Goal: Check status: Check status

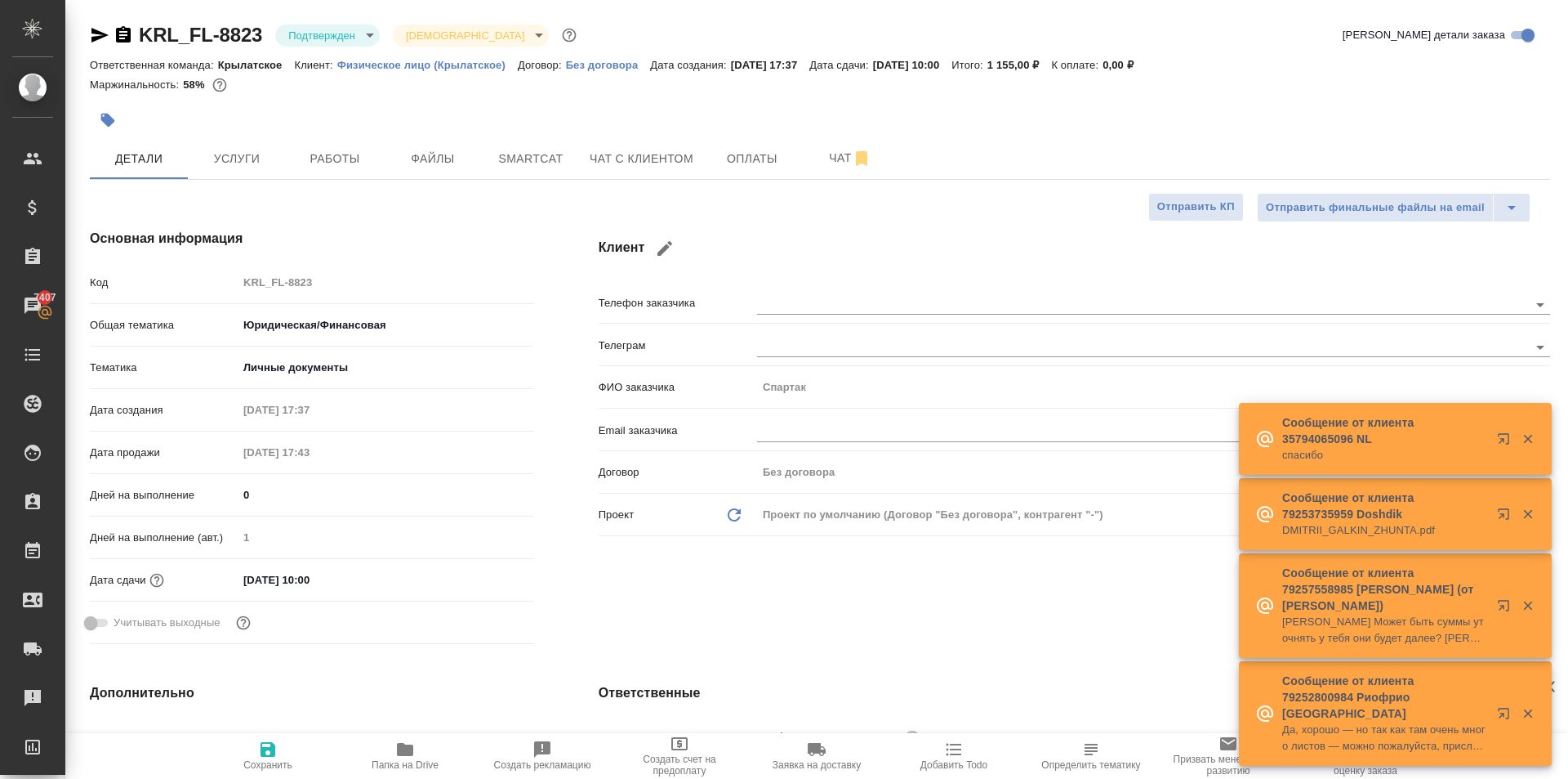
select select "RU"
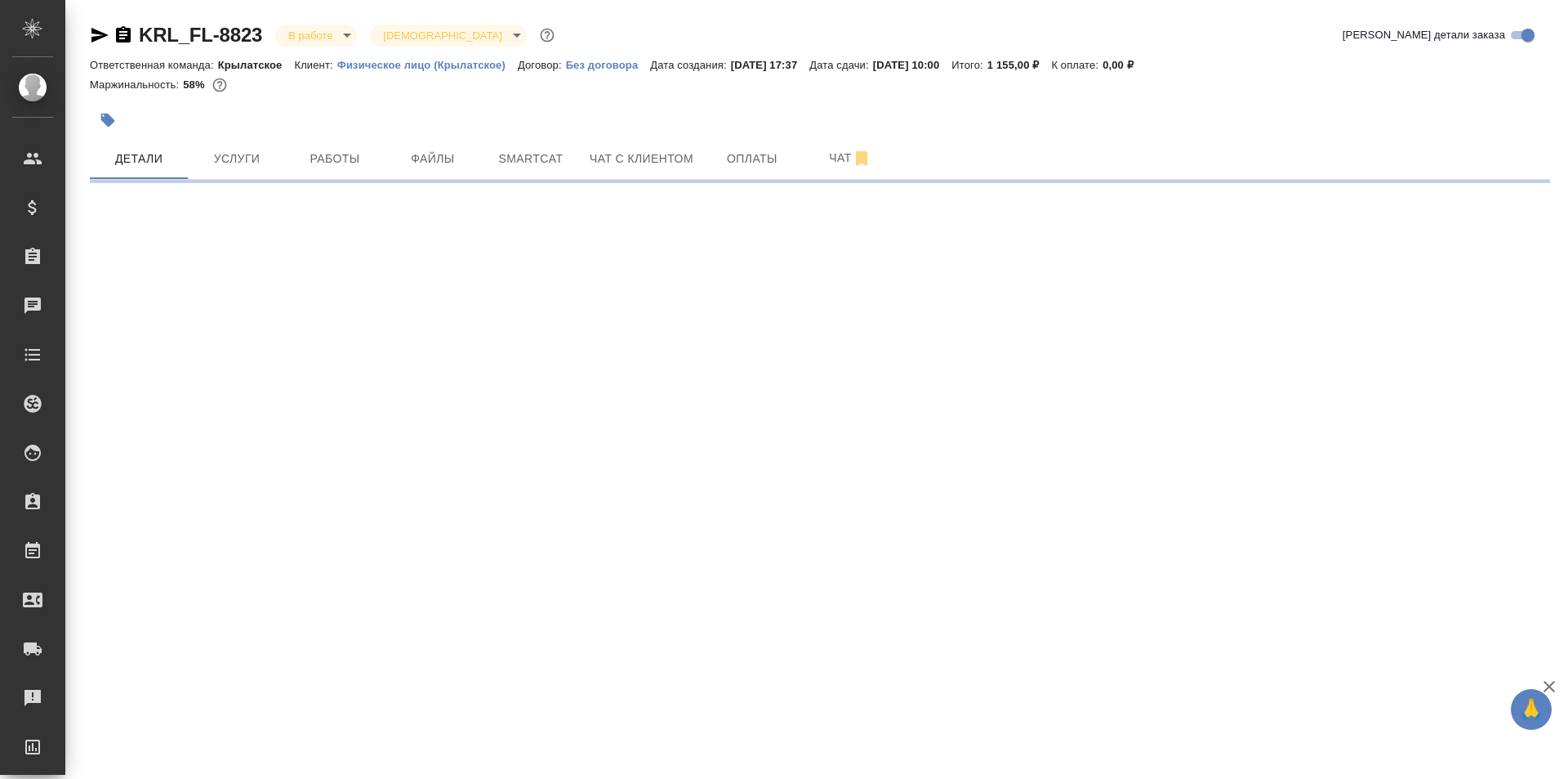
select select "RU"
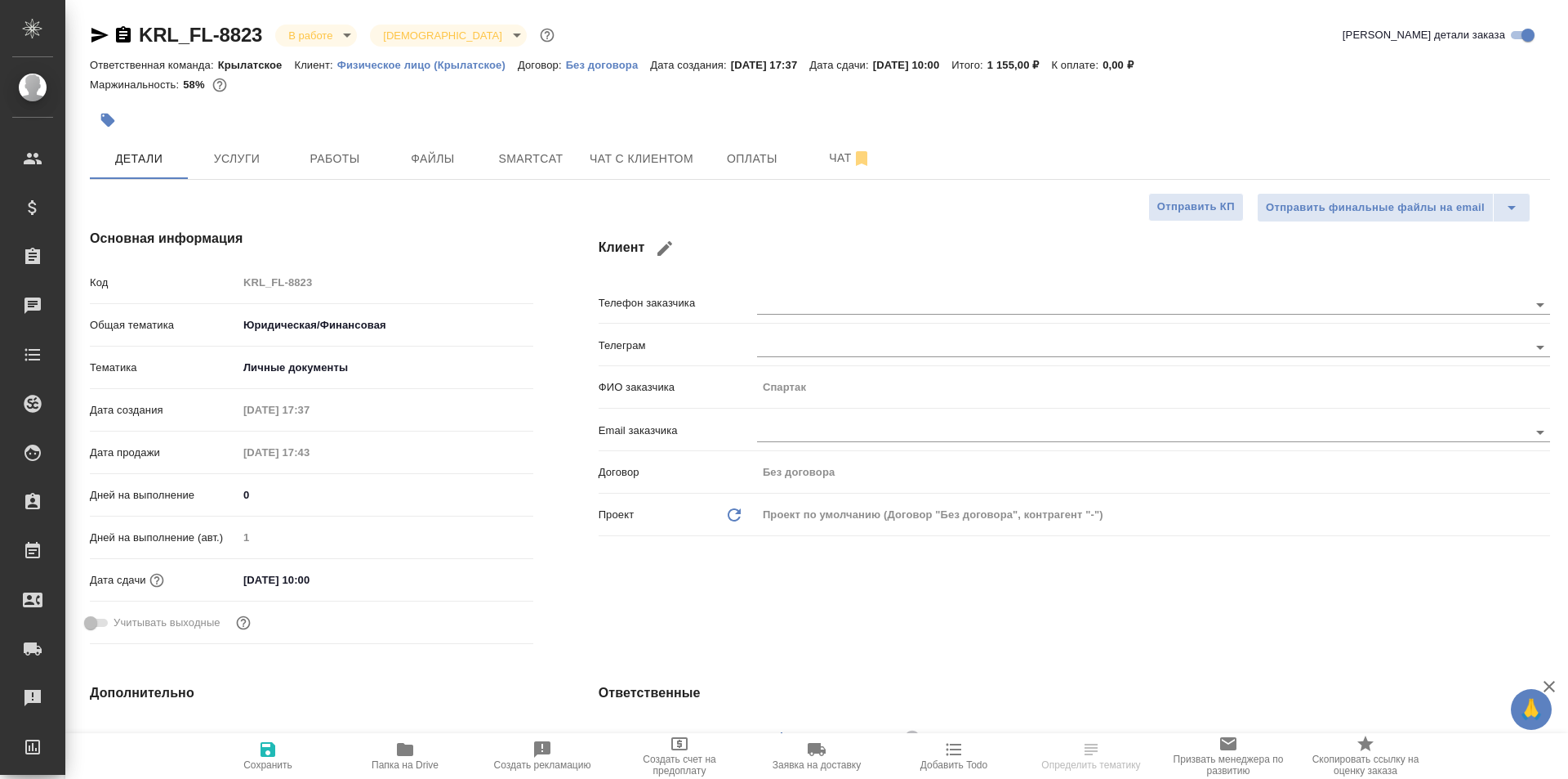
type textarea "x"
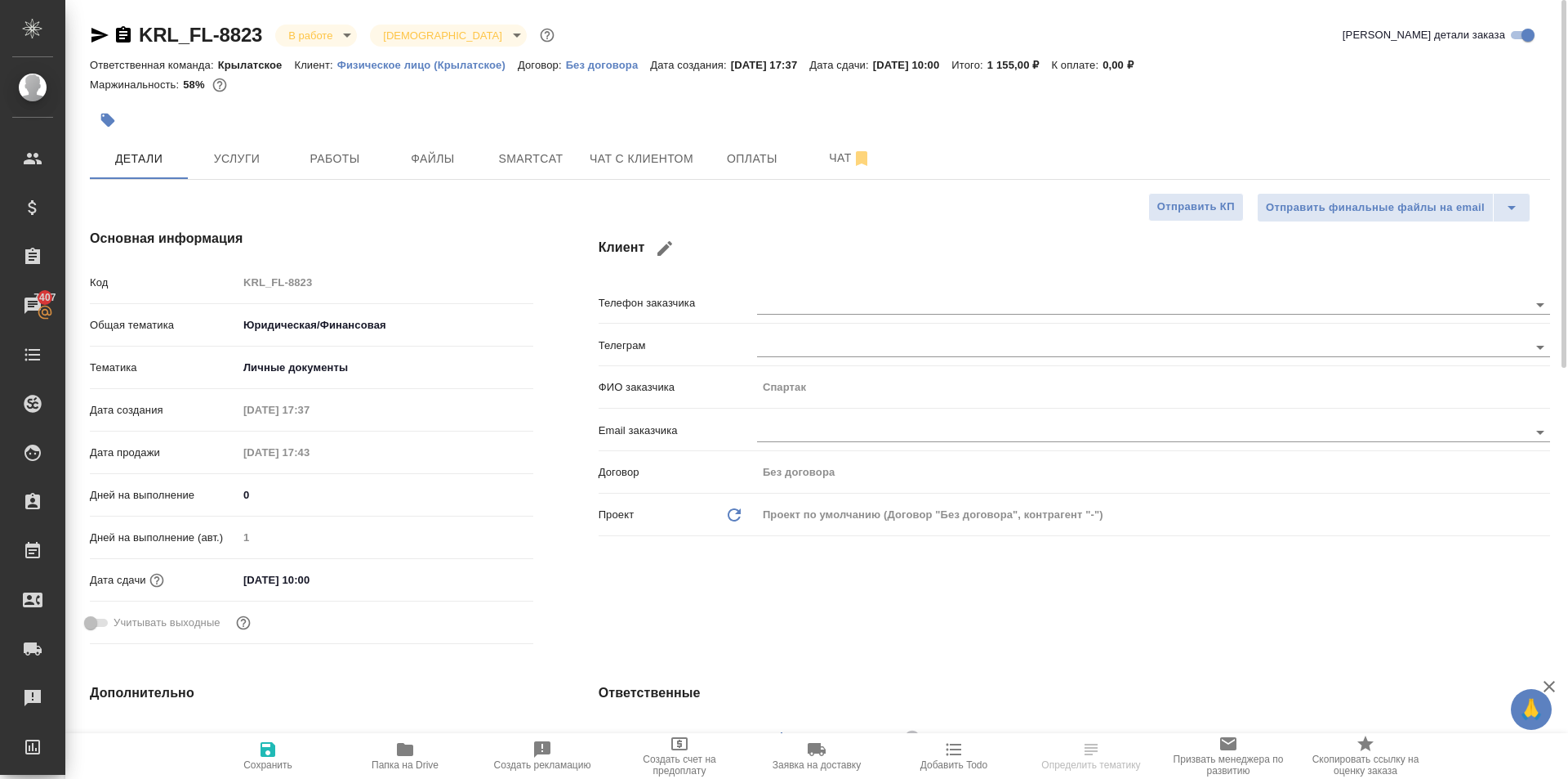
type textarea "x"
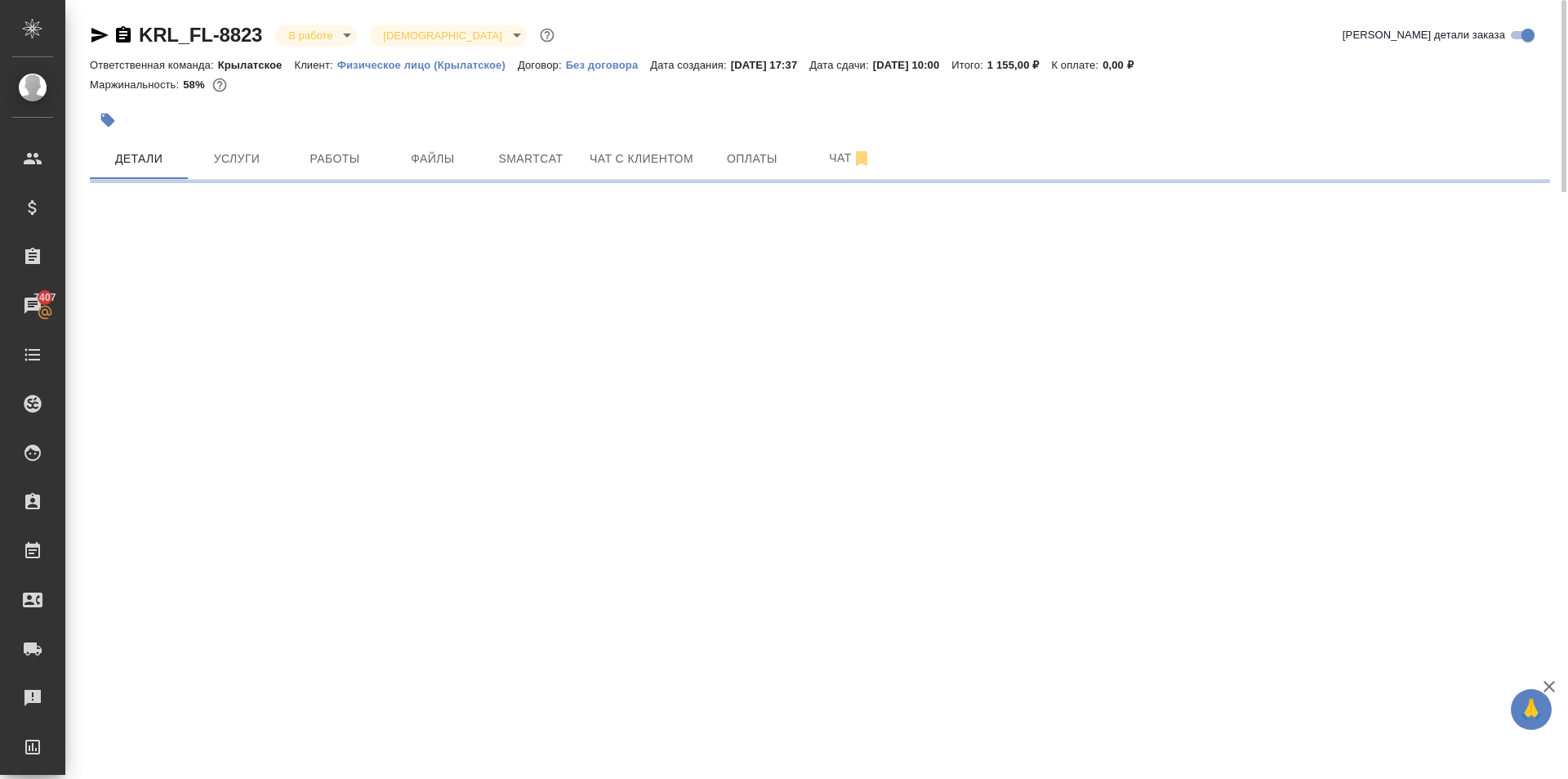
select select "RU"
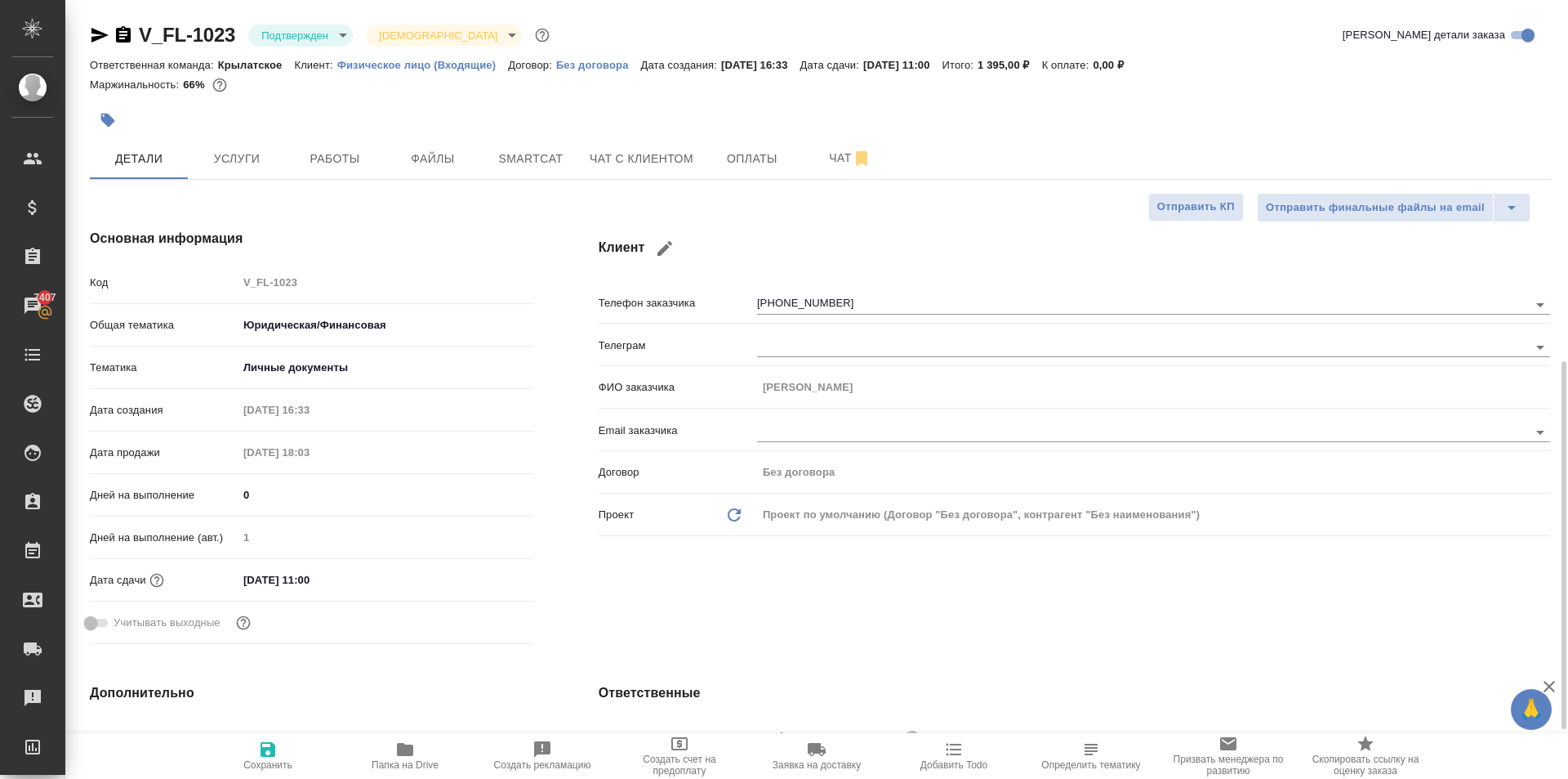
select select "RU"
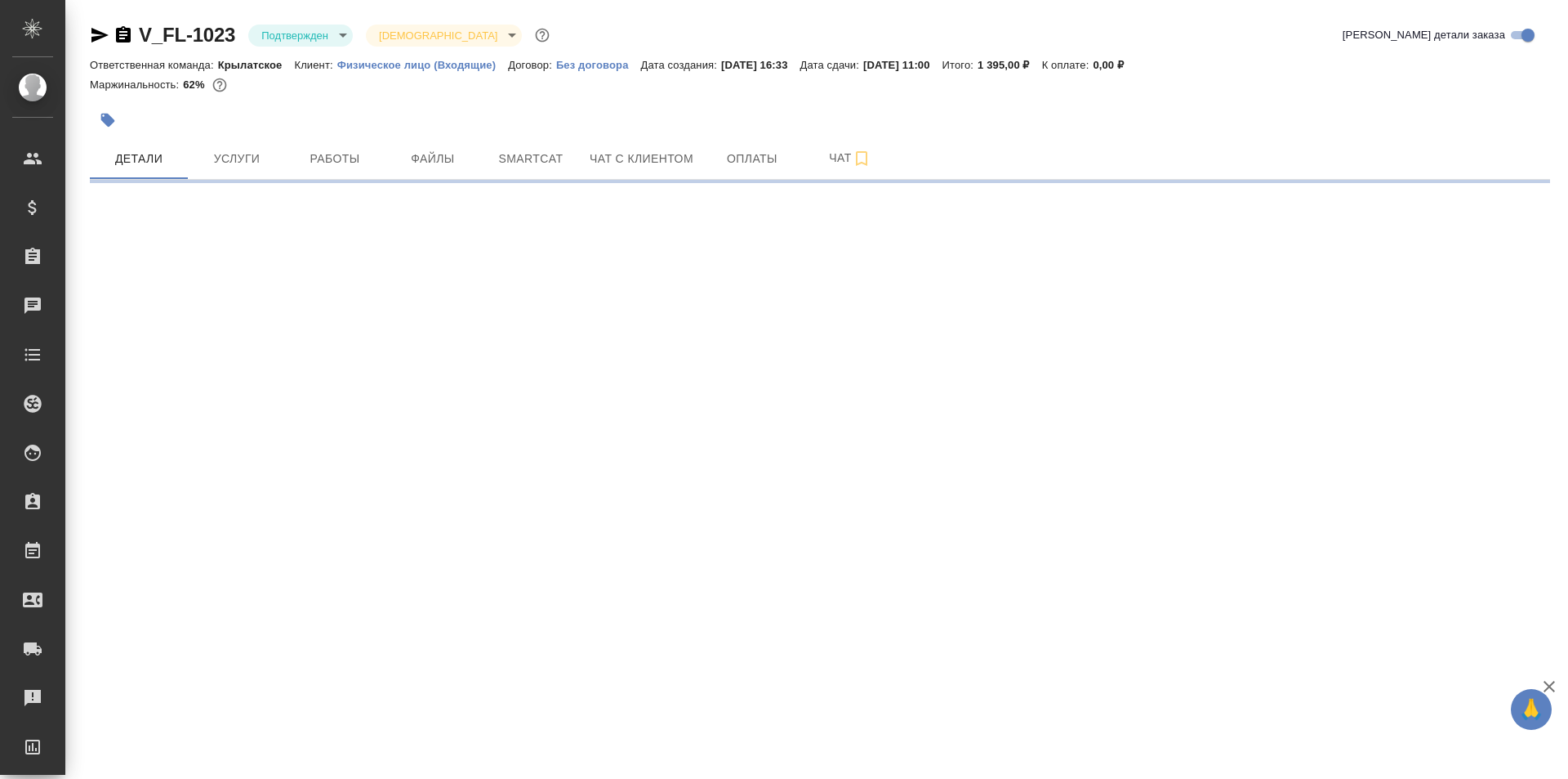
select select "RU"
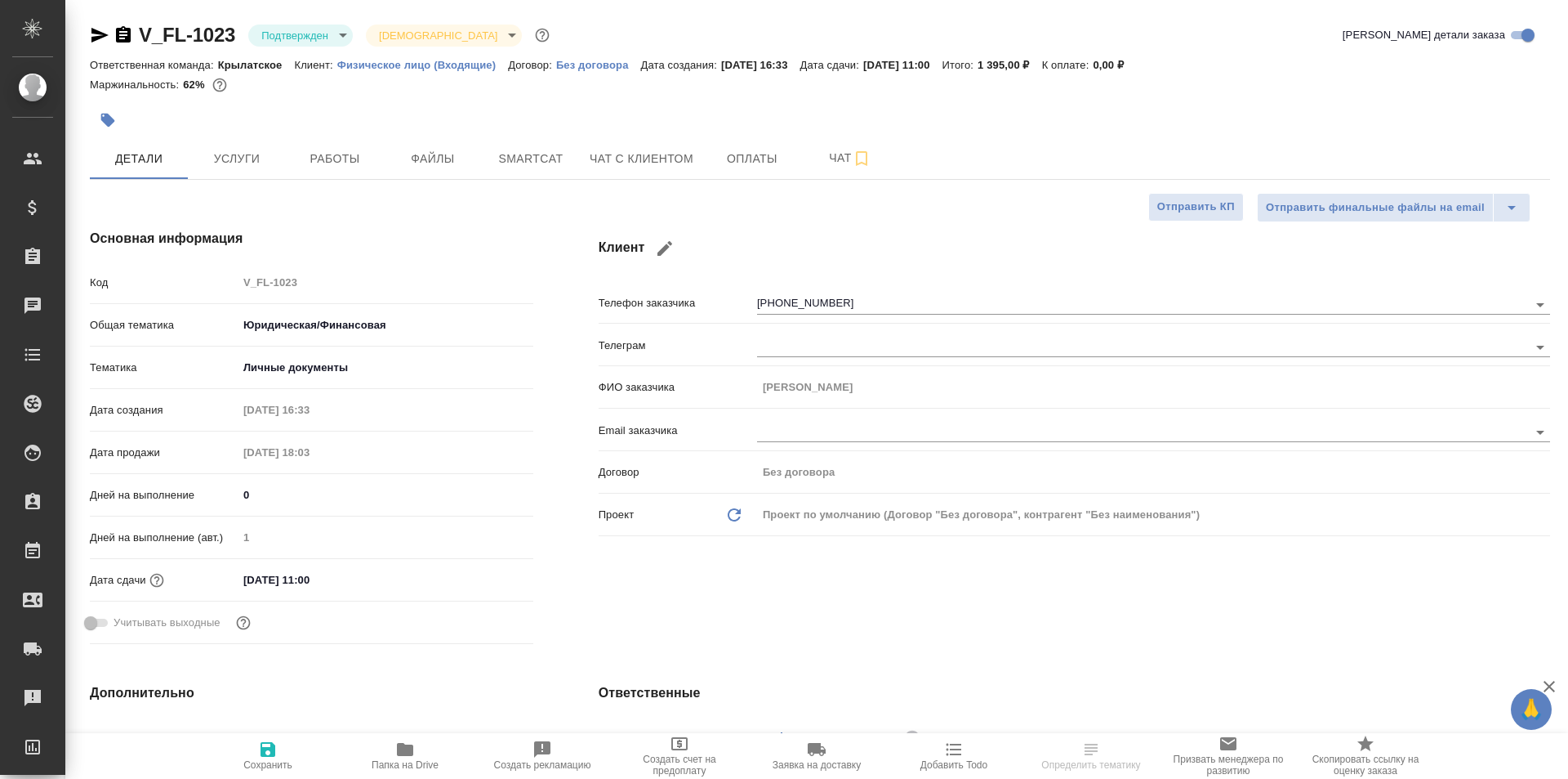
type textarea "x"
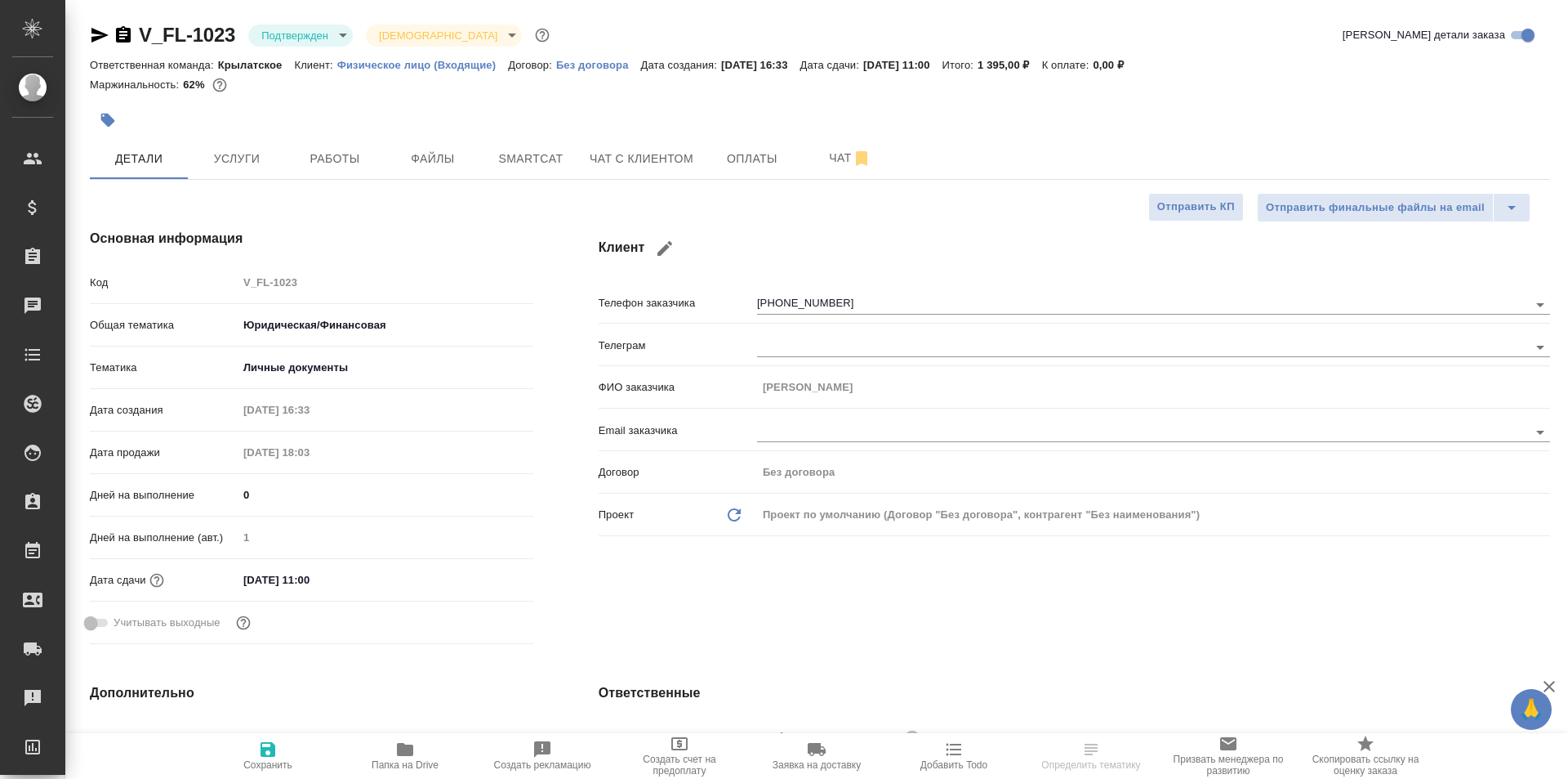
type textarea "x"
drag, startPoint x: 331, startPoint y: 149, endPoint x: 342, endPoint y: 152, distance: 11.4
click at [334, 149] on button "Работы" at bounding box center [334, 158] width 98 height 41
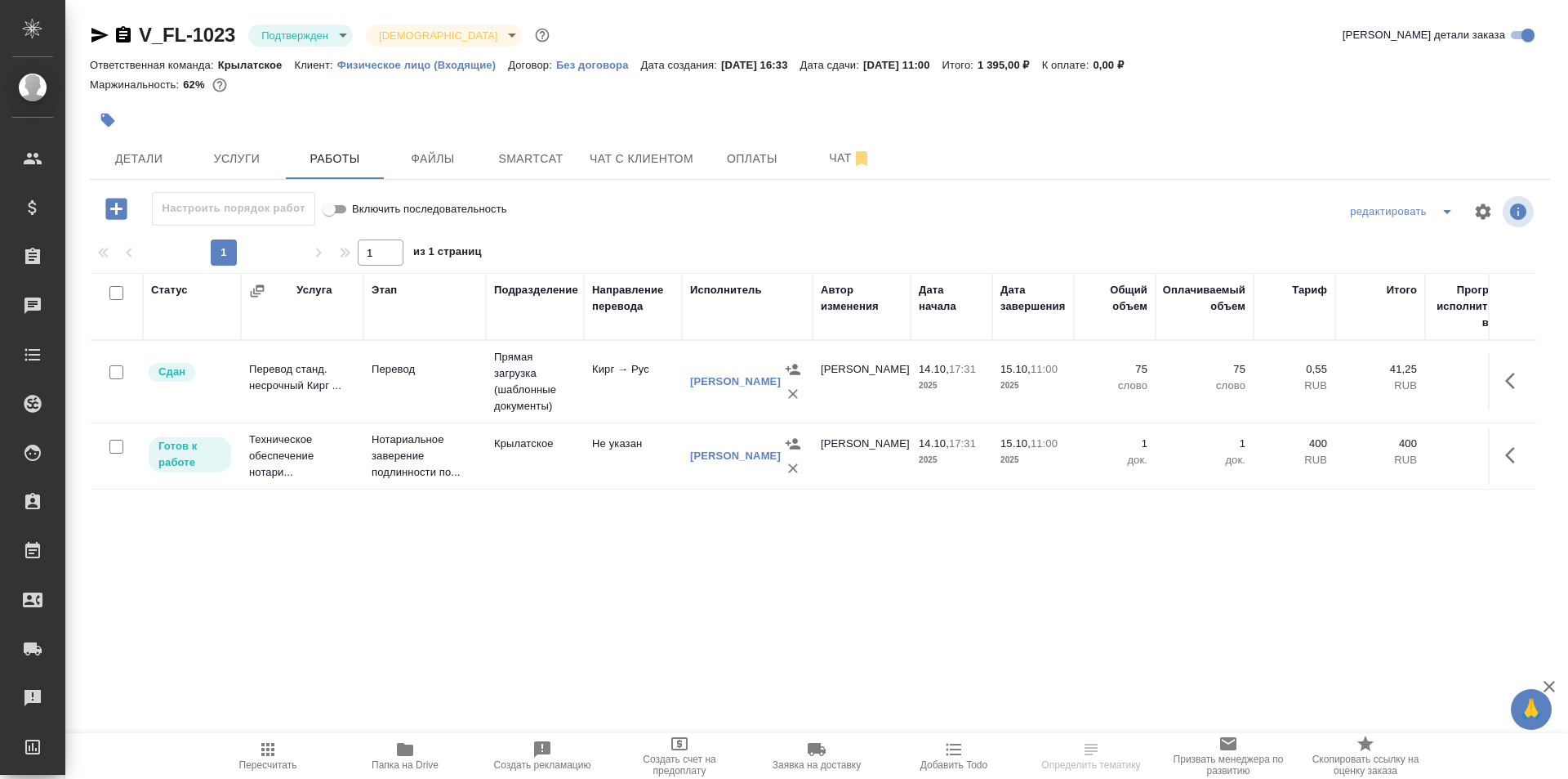
click at [269, 730] on div ".cls-1 fill:#fff; AWATERA Kasymov Timur Клиенты Спецификации Заказы Чаты Todo П…" at bounding box center [784, 390] width 1568 height 779
click at [285, 761] on span "Пересчитать" at bounding box center [268, 765] width 58 height 12
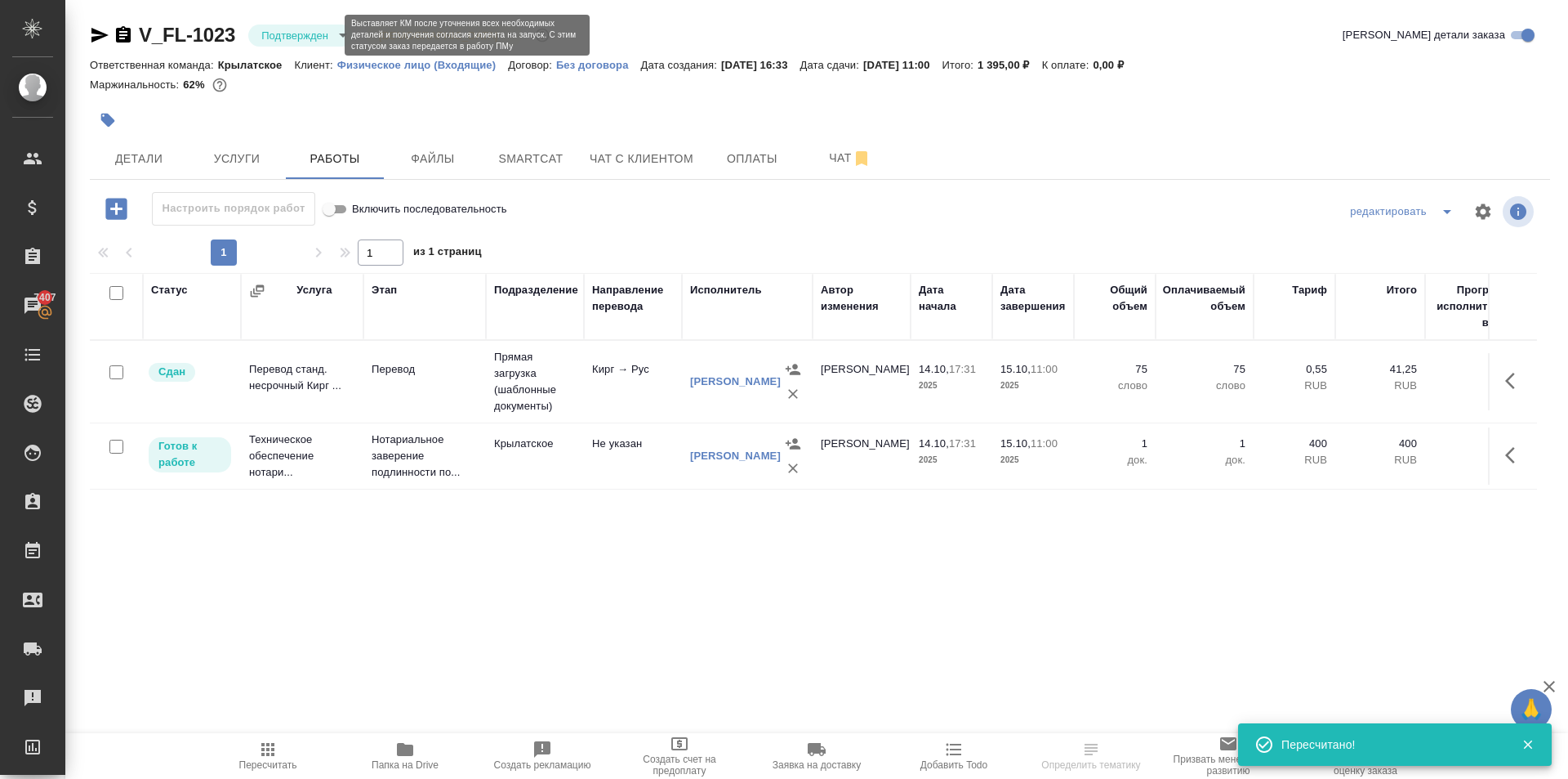
click at [324, 31] on body "🙏 .cls-1 fill:#fff; AWATERA Kasymov Timur Клиенты Спецификации Заказы 7407 Чаты…" at bounding box center [784, 390] width 1568 height 779
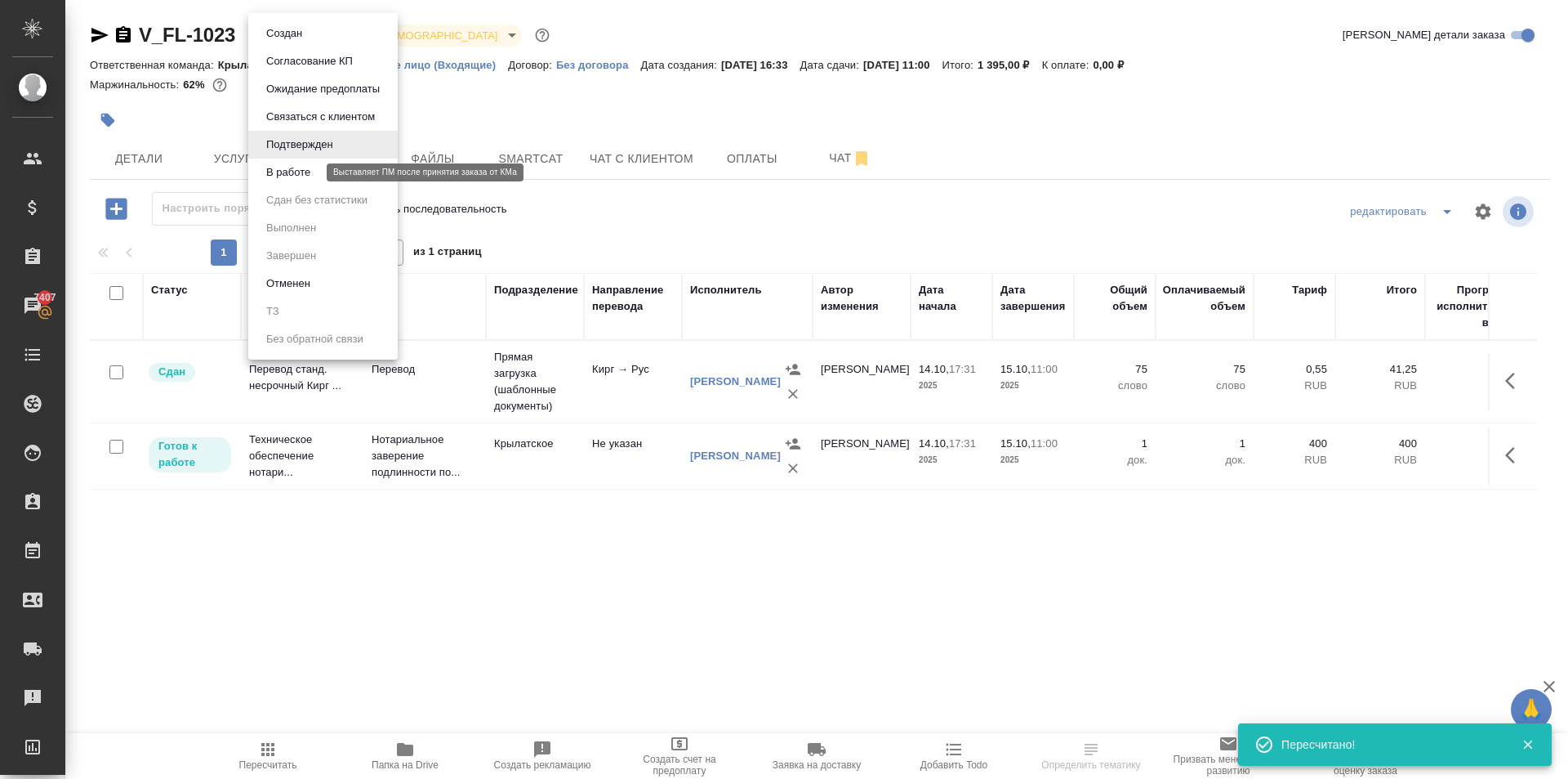
click at [301, 177] on button "В работе" at bounding box center [288, 172] width 54 height 18
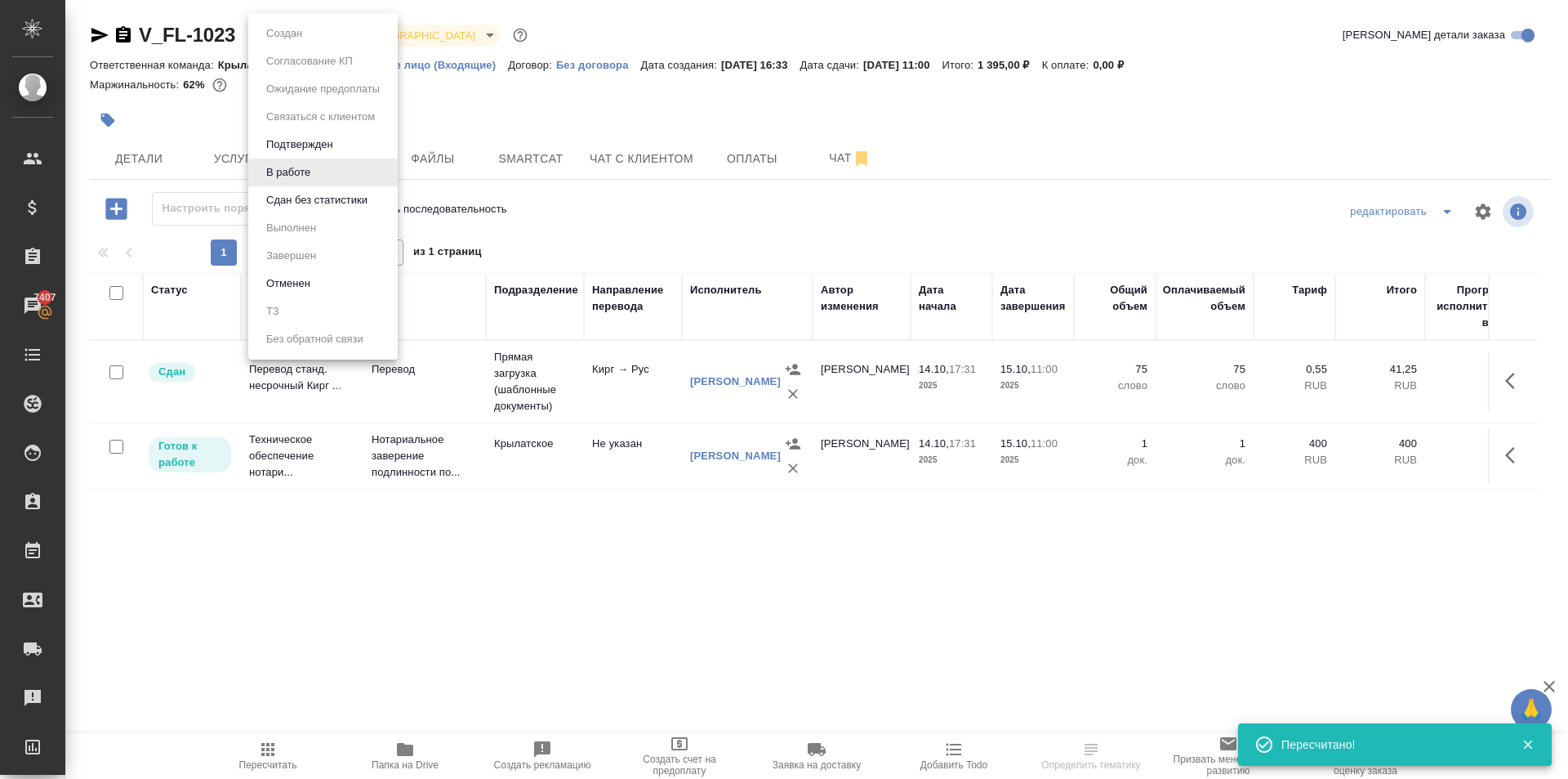
click at [301, 33] on body "🙏 .cls-1 fill:#fff; AWATERA Kasymov Timur Клиенты Спецификации Заказы 7407 Чаты…" at bounding box center [784, 390] width 1568 height 779
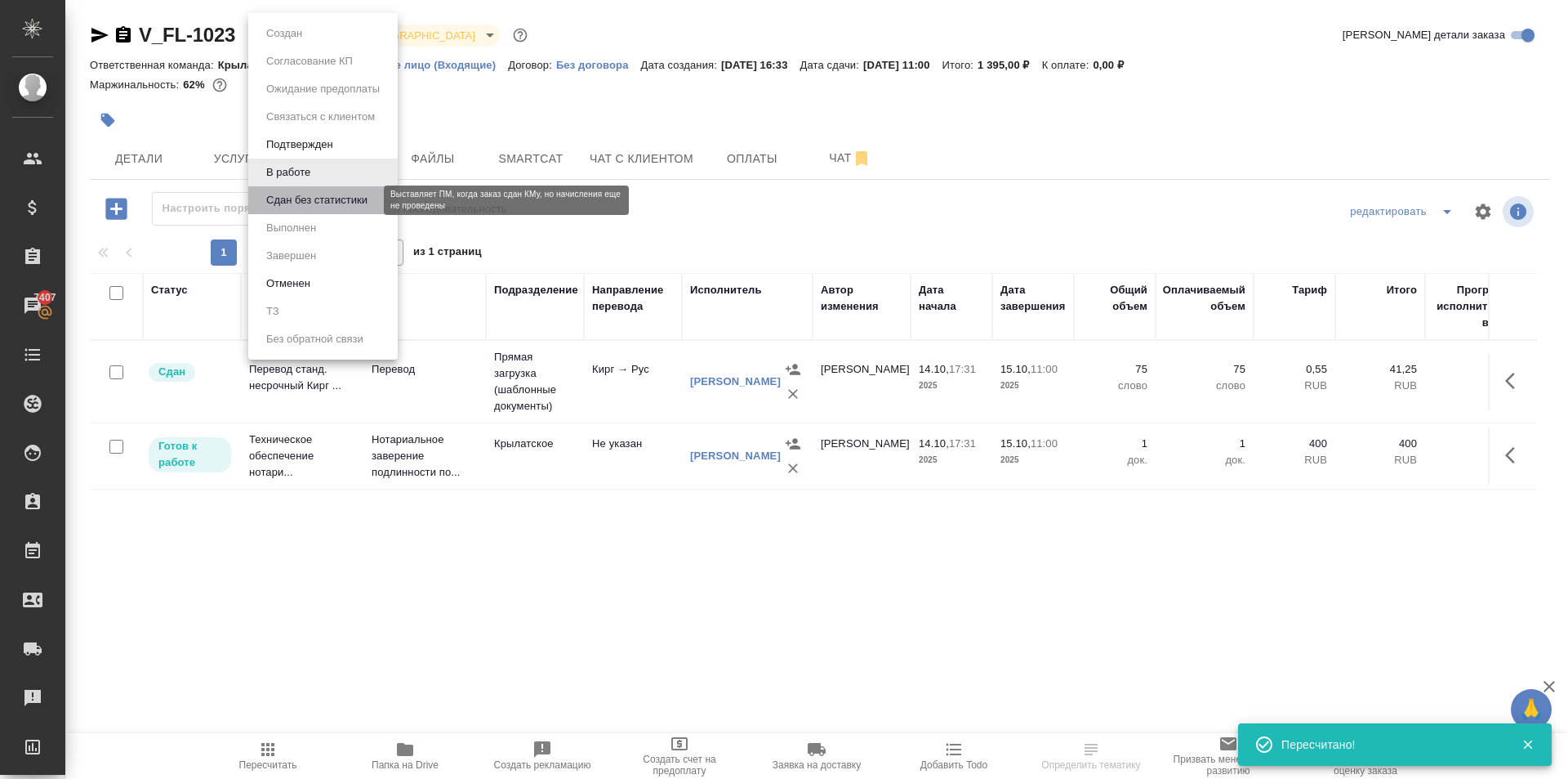
click at [302, 209] on button "Сдан без статистики" at bounding box center [317, 199] width 111 height 18
